Goal: Information Seeking & Learning: Learn about a topic

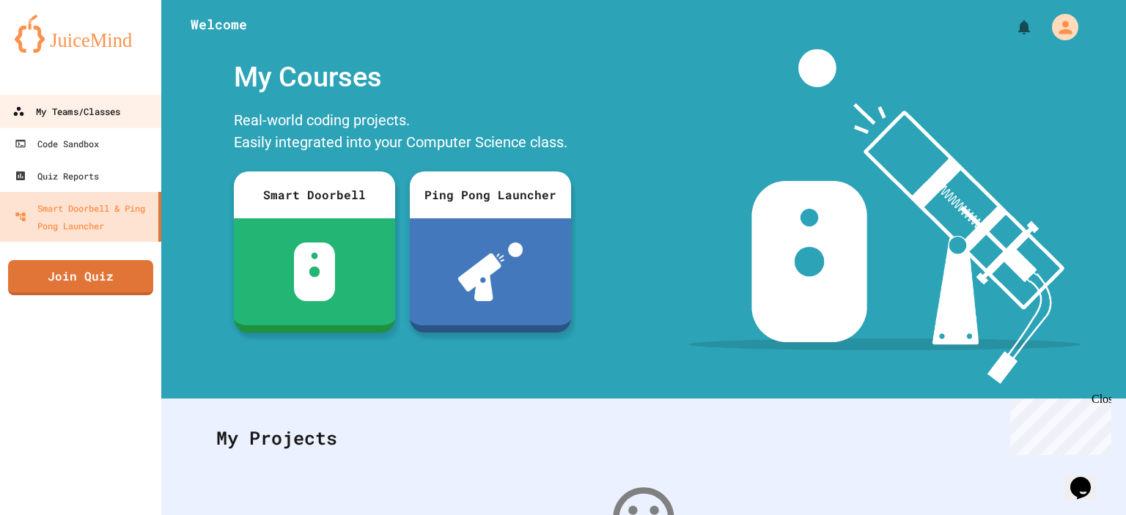
click at [102, 109] on div "My Teams/Classes" at bounding box center [66, 112] width 108 height 18
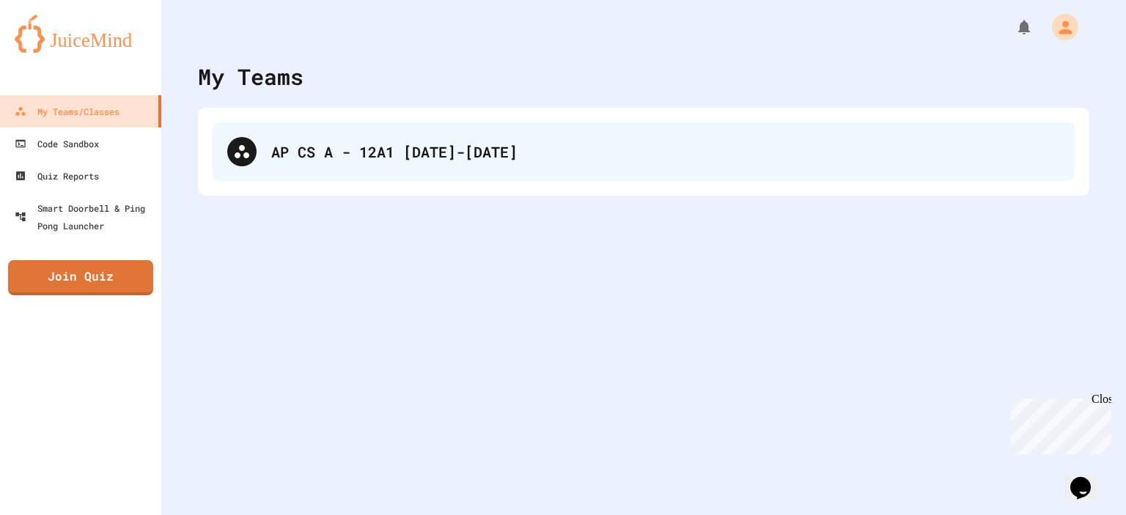
click at [337, 178] on div "AP CS A - 12A1 [DATE]-[DATE]" at bounding box center [644, 151] width 862 height 59
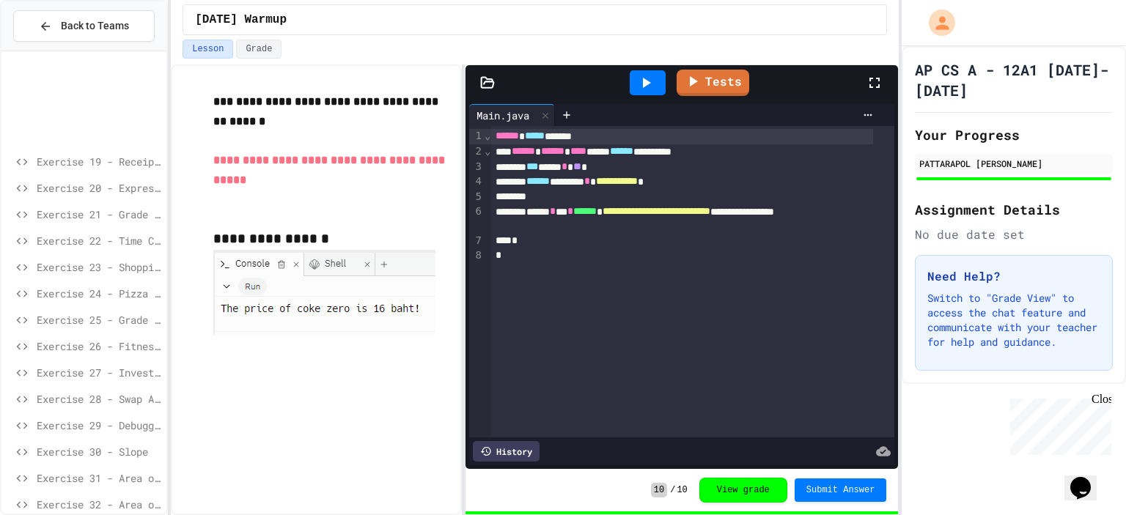
scroll to position [536, 0]
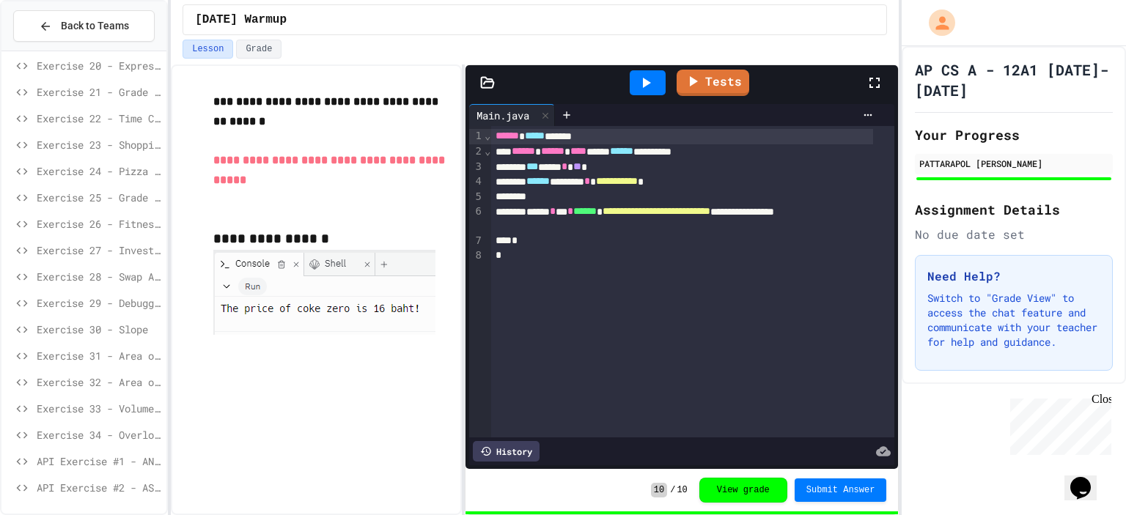
click at [117, 468] on div "API Exercise #1 - ANSI Colors" at bounding box center [83, 464] width 165 height 26
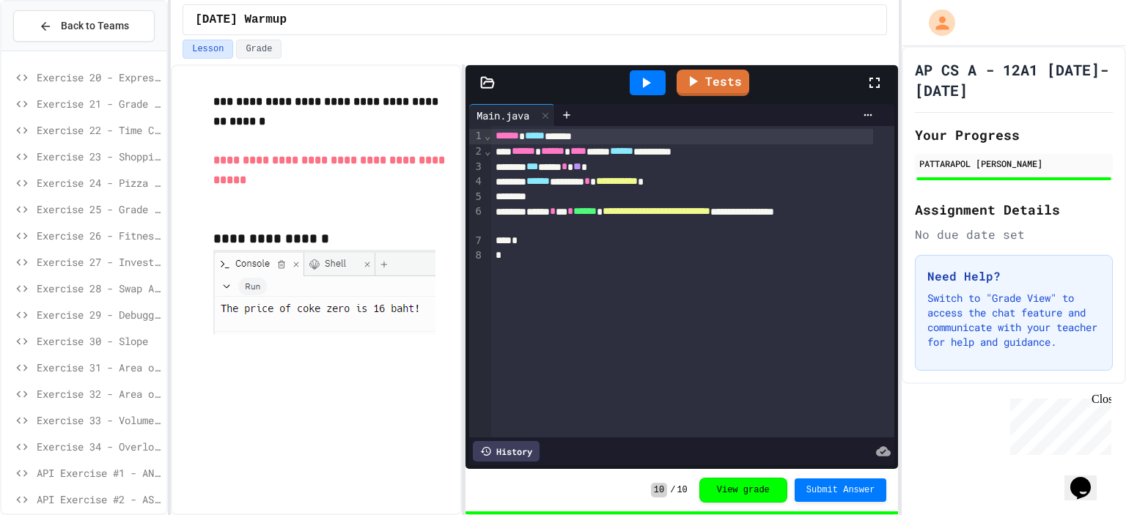
click at [117, 468] on span "API Exercise #1 - ANSI Colors" at bounding box center [99, 472] width 124 height 15
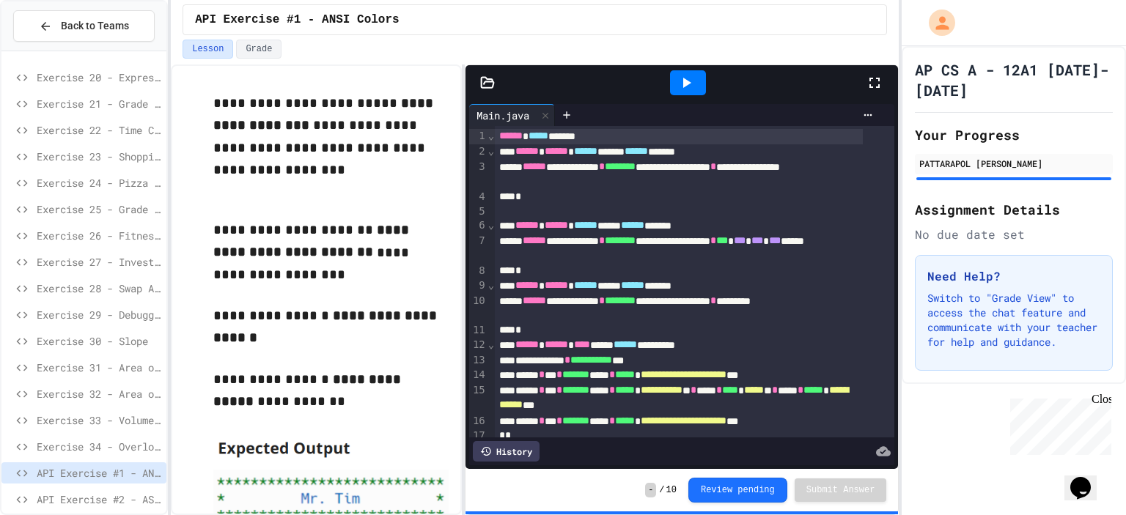
scroll to position [44, 0]
